Goal: Find specific page/section: Find specific page/section

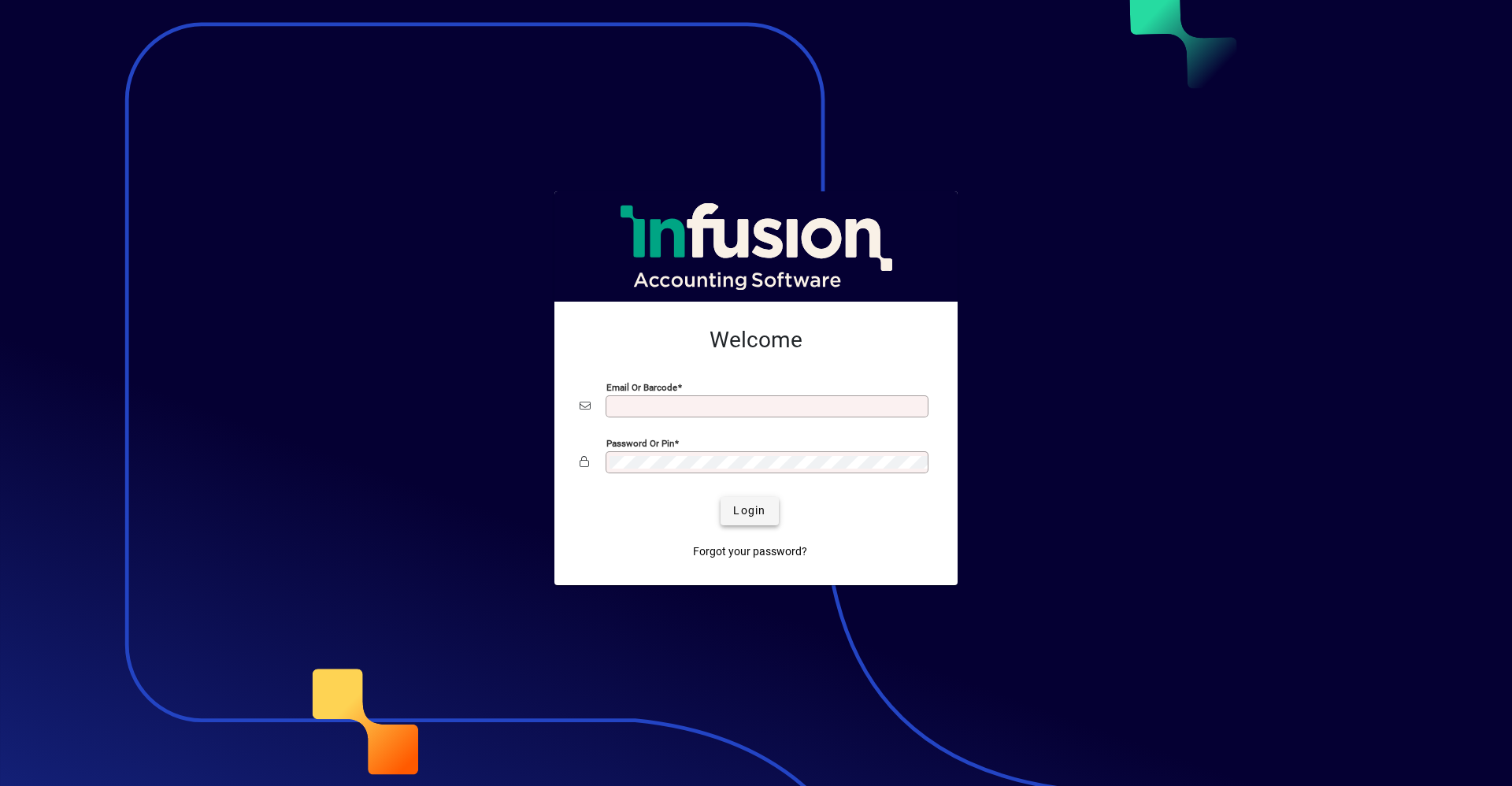
type input "**********"
click at [751, 507] on span "Login" at bounding box center [750, 510] width 32 height 17
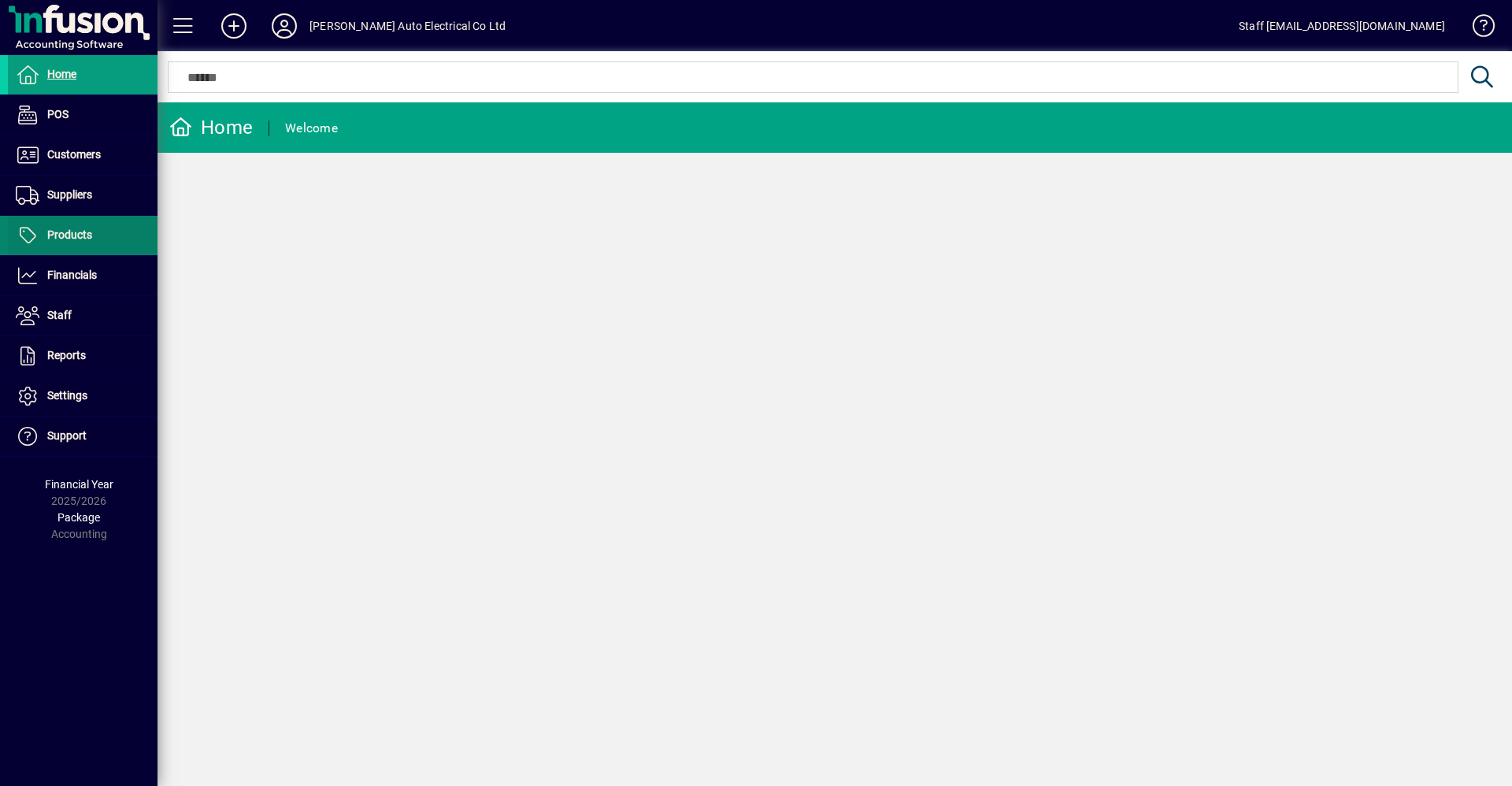
click at [67, 233] on span "Products" at bounding box center [70, 235] width 45 height 13
